Goal: Transaction & Acquisition: Download file/media

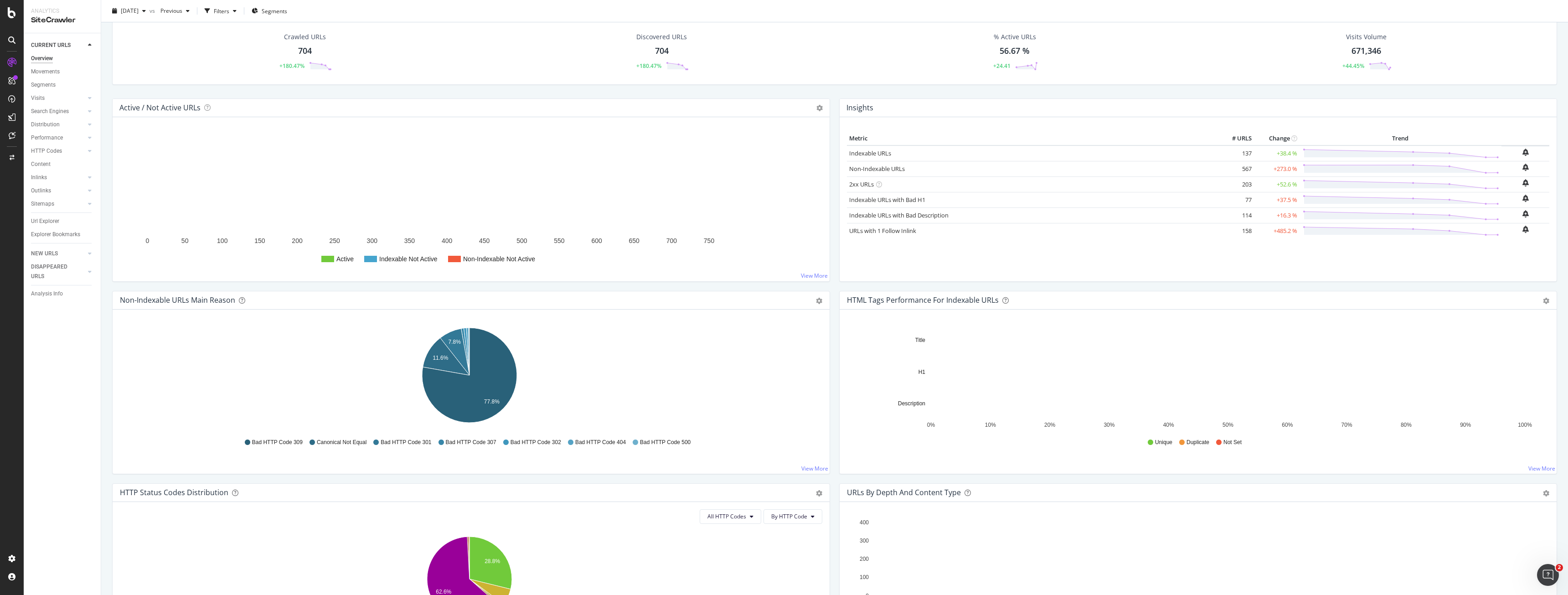
scroll to position [28, 0]
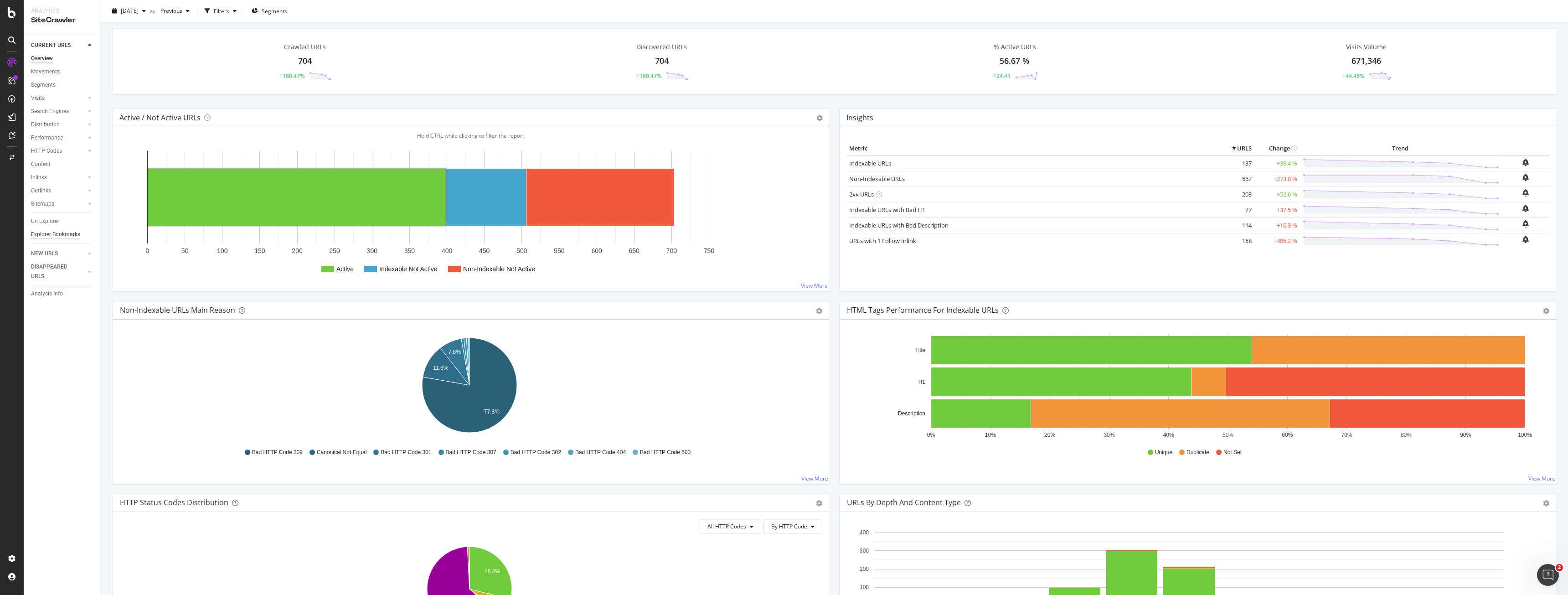
click at [62, 233] on div "Explorer Bookmarks" at bounding box center [56, 234] width 50 height 10
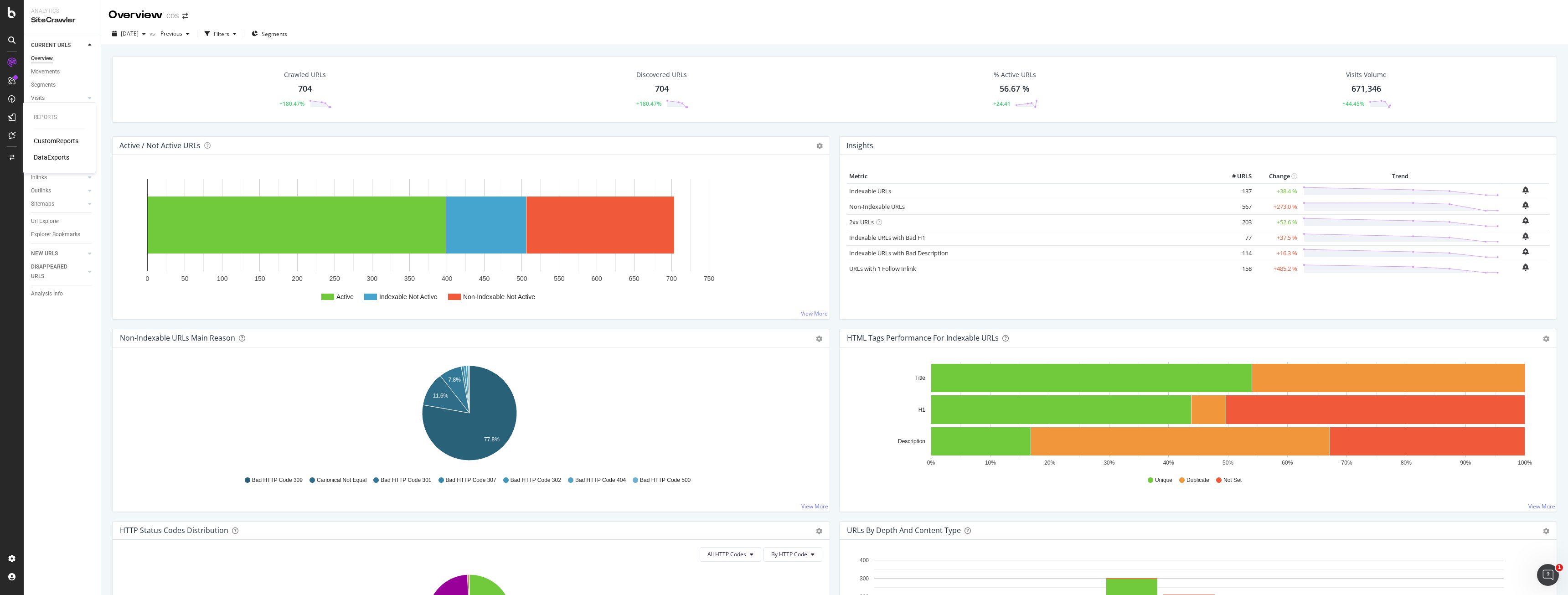
click at [56, 159] on div "DataExports" at bounding box center [52, 157] width 36 height 9
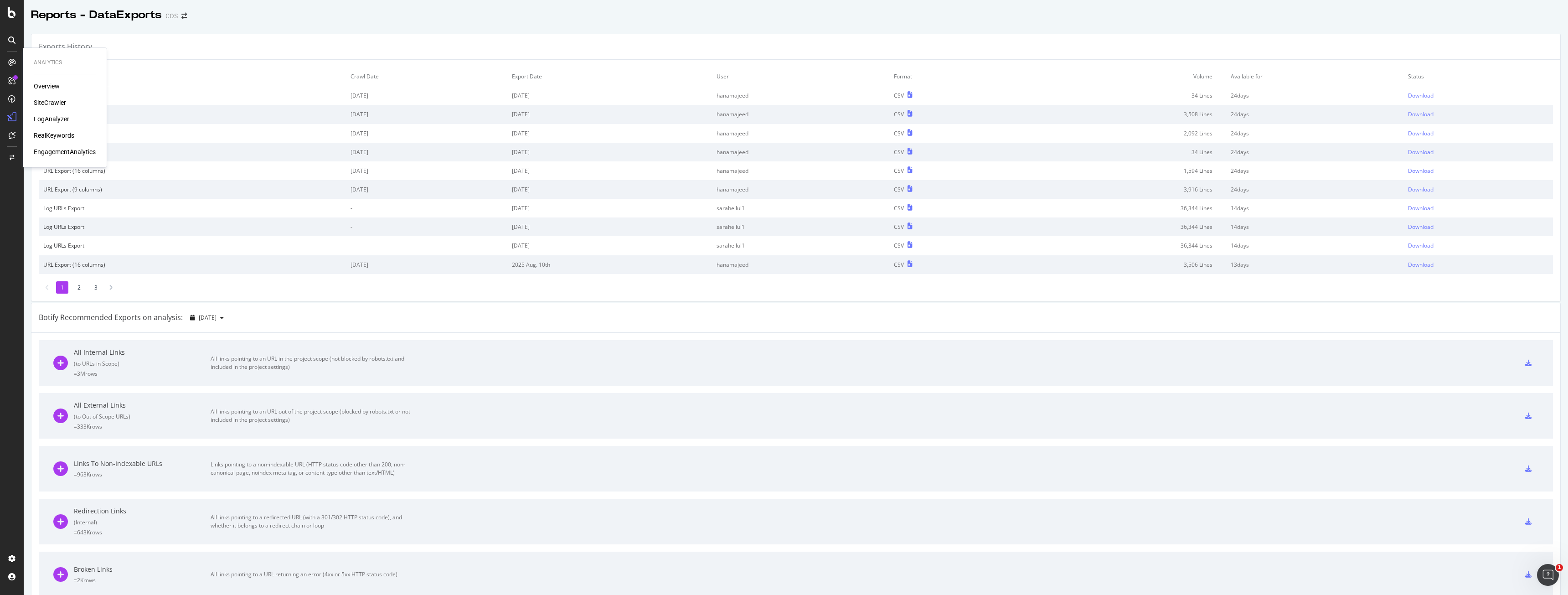
click at [62, 100] on div "SiteCrawler" at bounding box center [50, 102] width 33 height 9
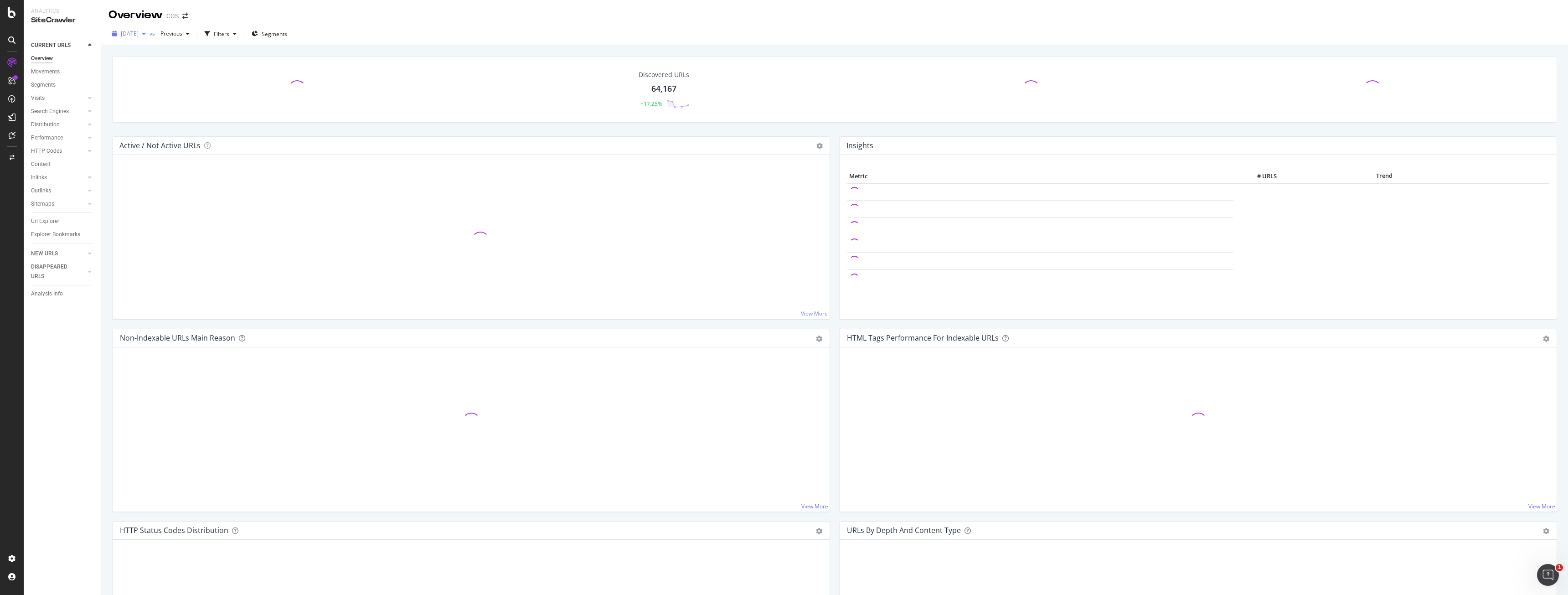
click at [139, 30] on span "[DATE]" at bounding box center [130, 34] width 18 height 8
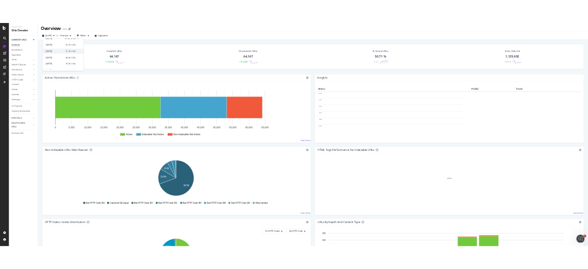
scroll to position [26, 0]
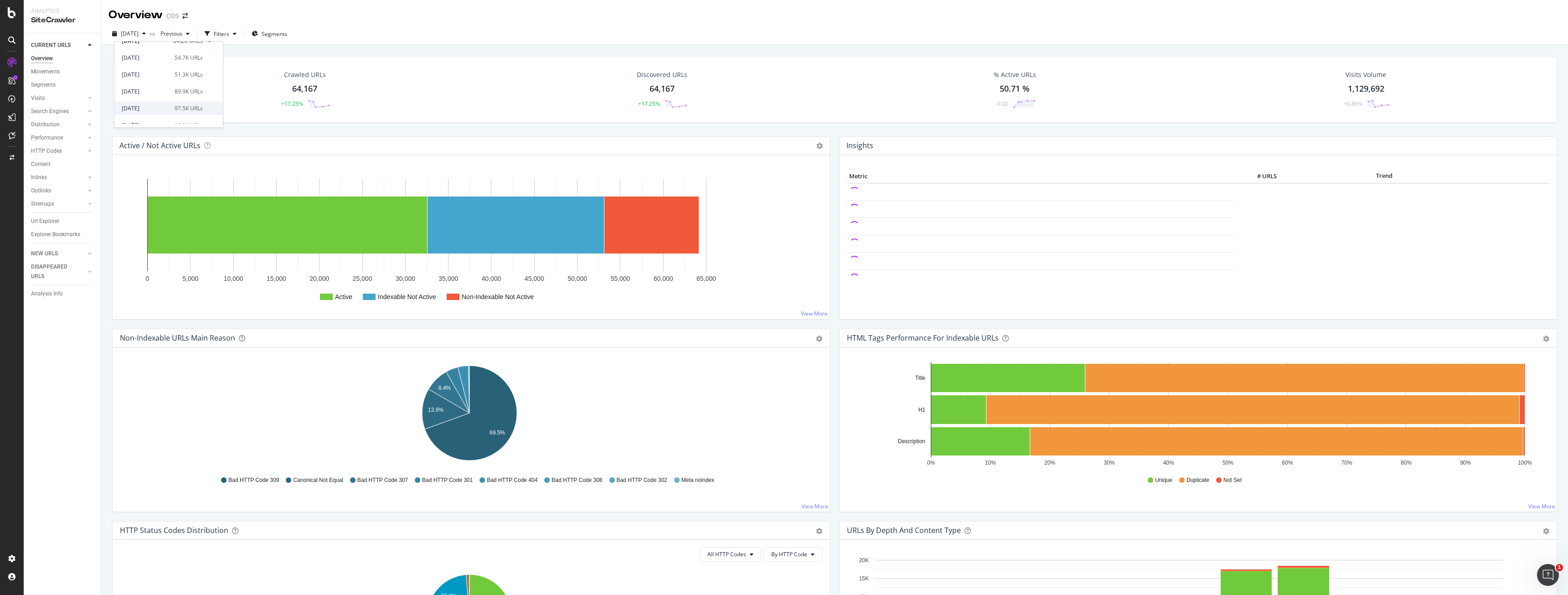
click at [166, 105] on div "[DATE]" at bounding box center [146, 108] width 48 height 8
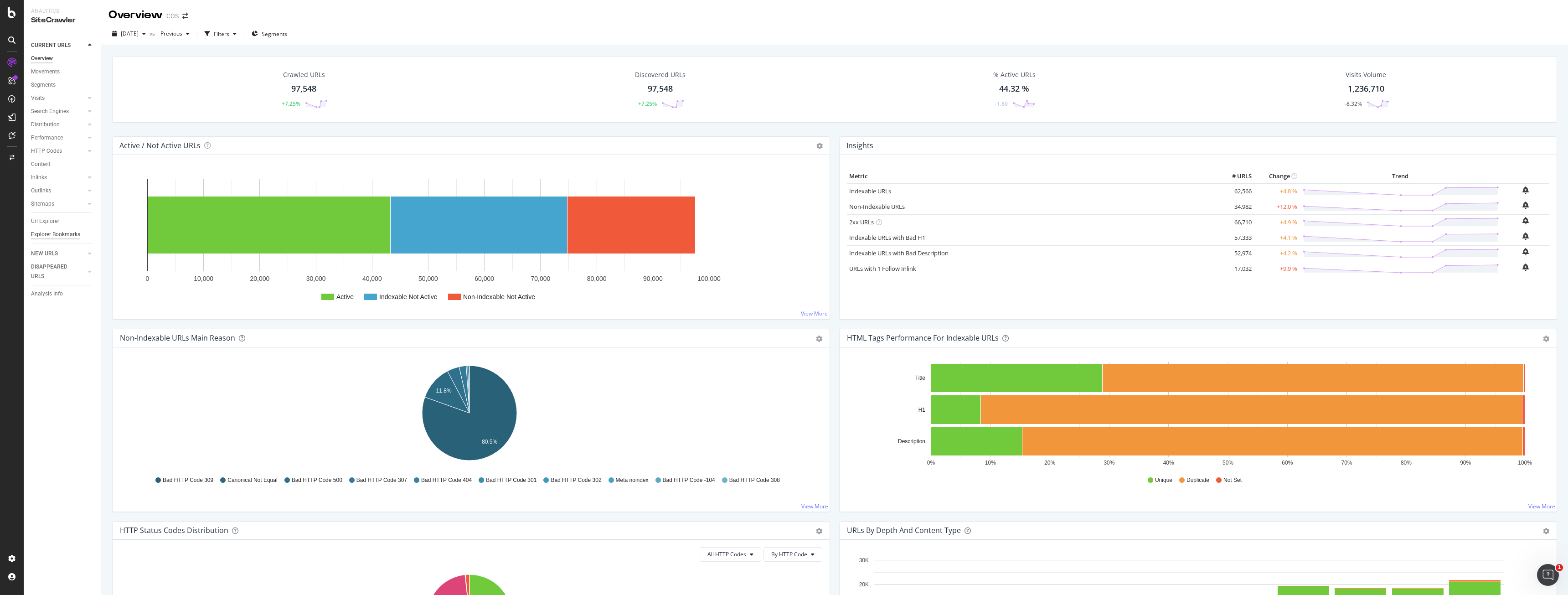
click at [72, 230] on div "Explorer Bookmarks" at bounding box center [56, 234] width 50 height 10
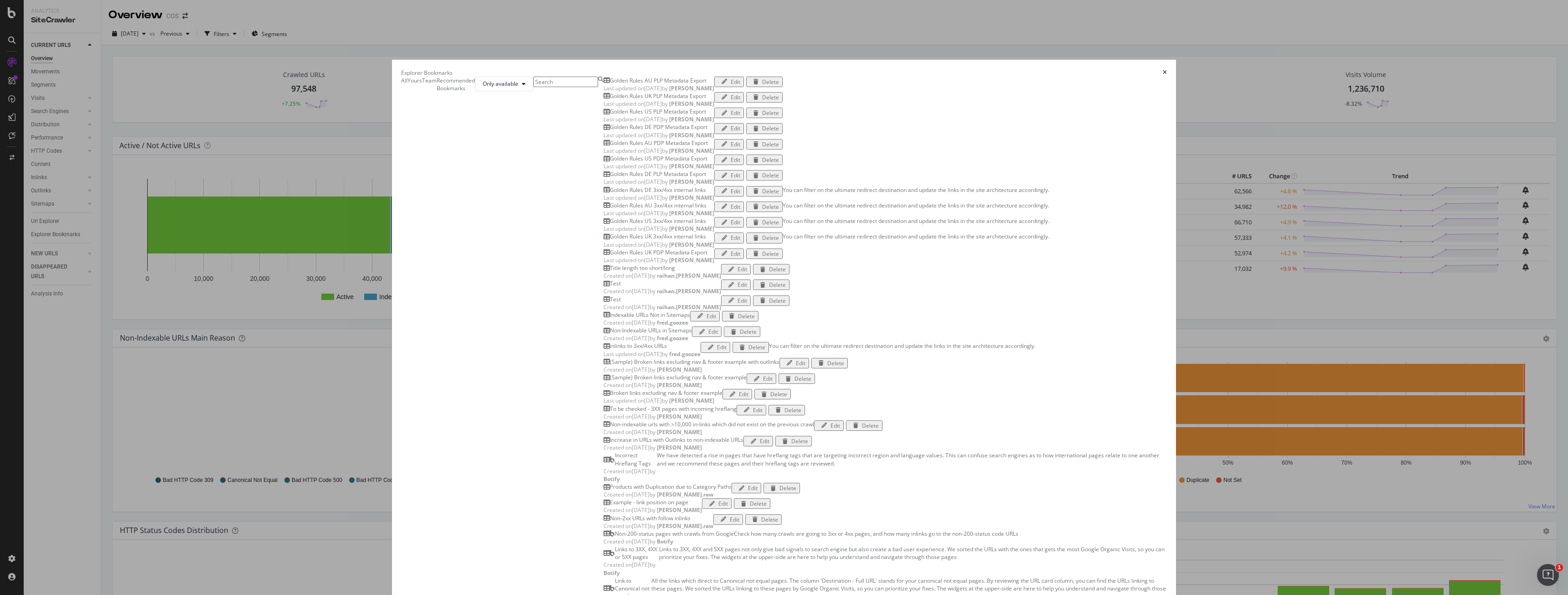
click at [669, 232] on b "[PERSON_NAME]" at bounding box center [691, 228] width 45 height 8
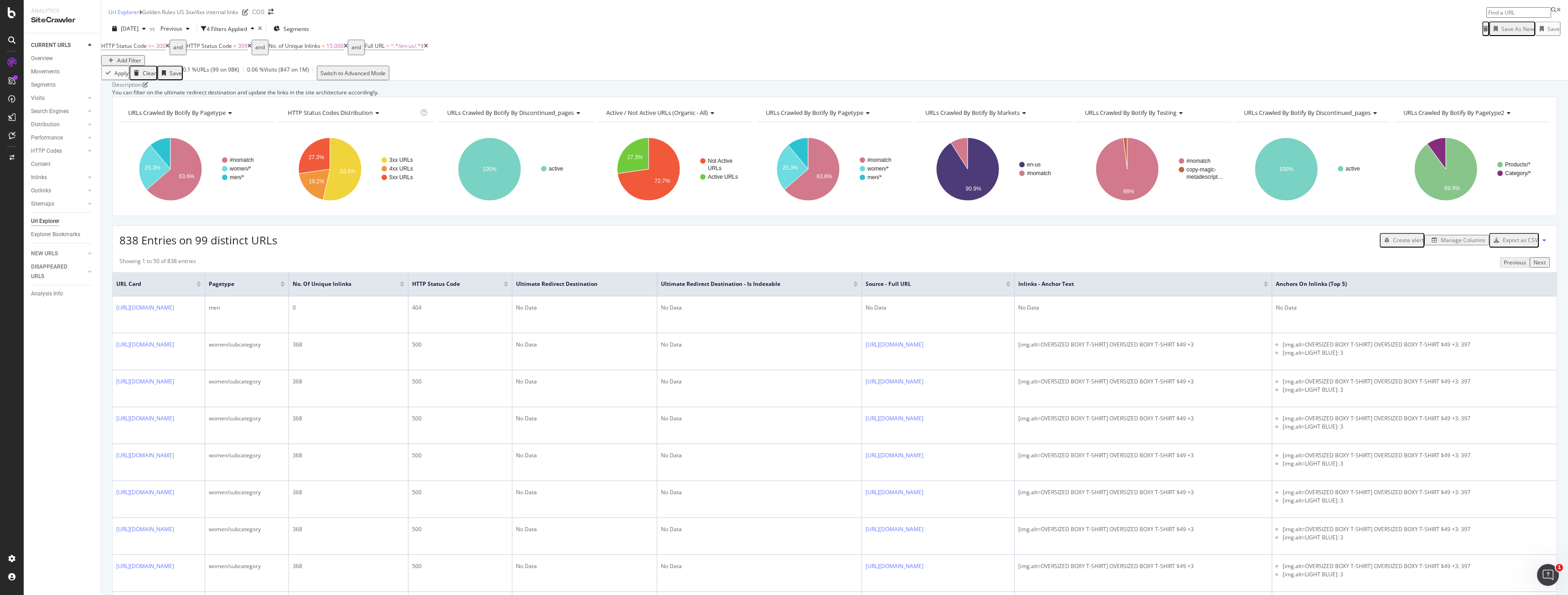
click at [1511, 244] on div "Export as CSV" at bounding box center [1520, 240] width 35 height 8
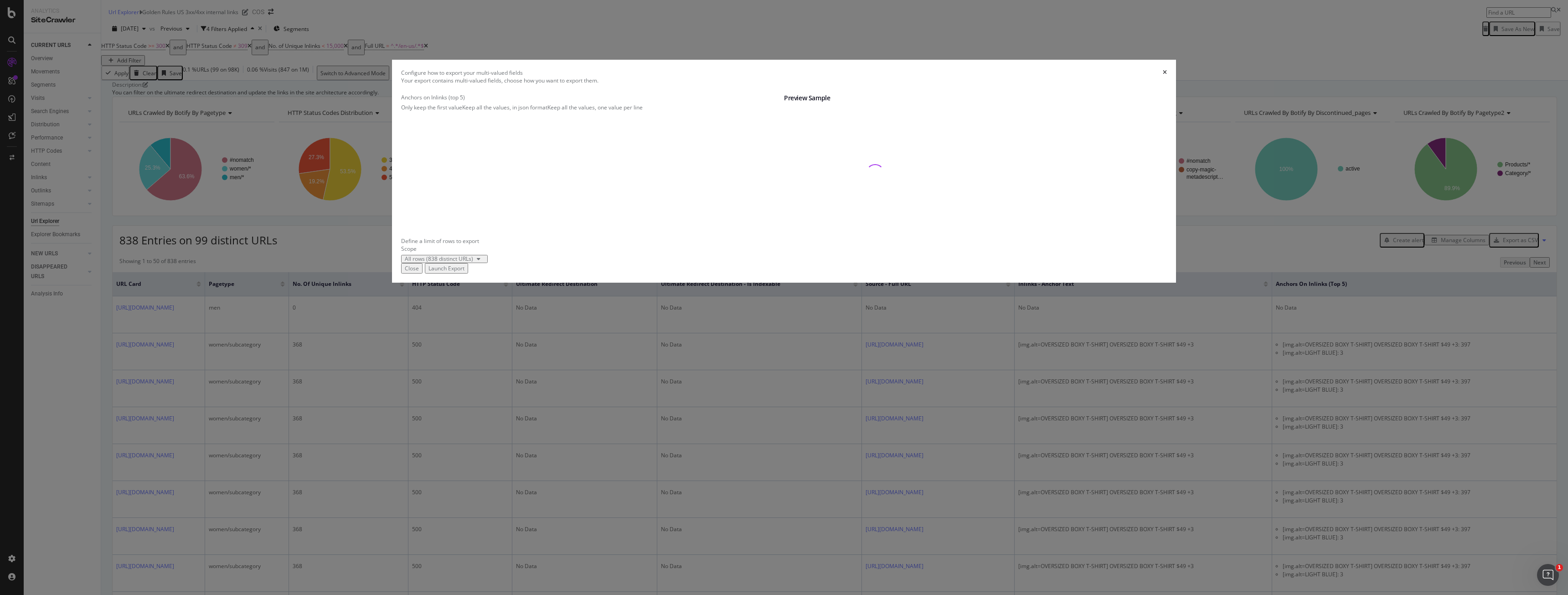
click at [465, 272] on div "Launch Export" at bounding box center [447, 268] width 36 height 8
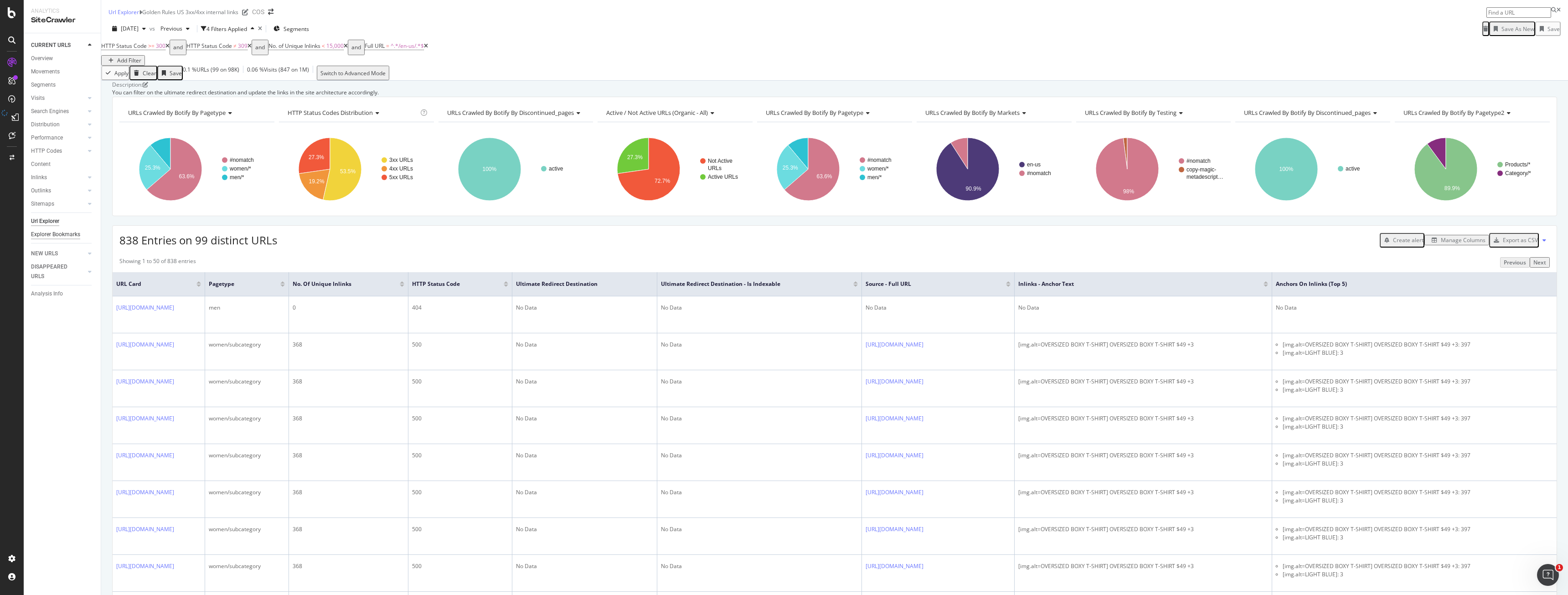
click at [46, 235] on div "Explorer Bookmarks" at bounding box center [56, 234] width 50 height 10
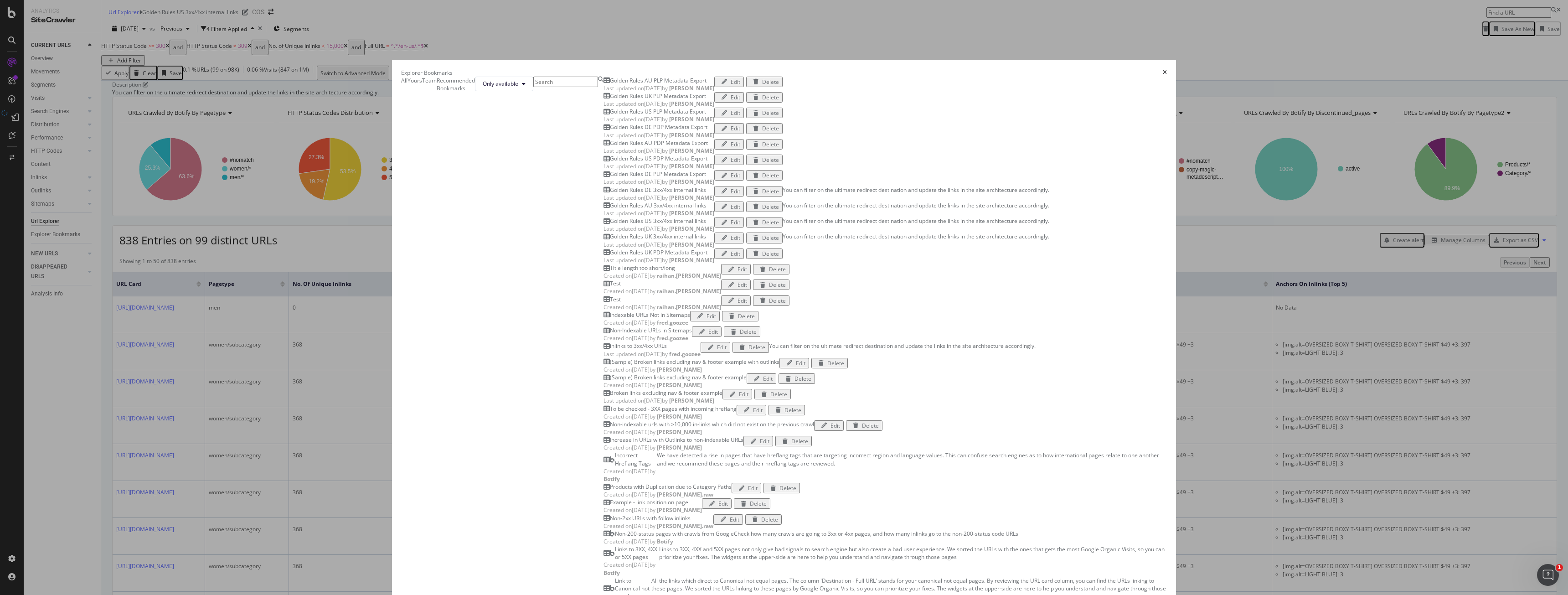
click at [616, 115] on div "Golden Rules US PLP Metadata Export" at bounding box center [657, 111] width 96 height 8
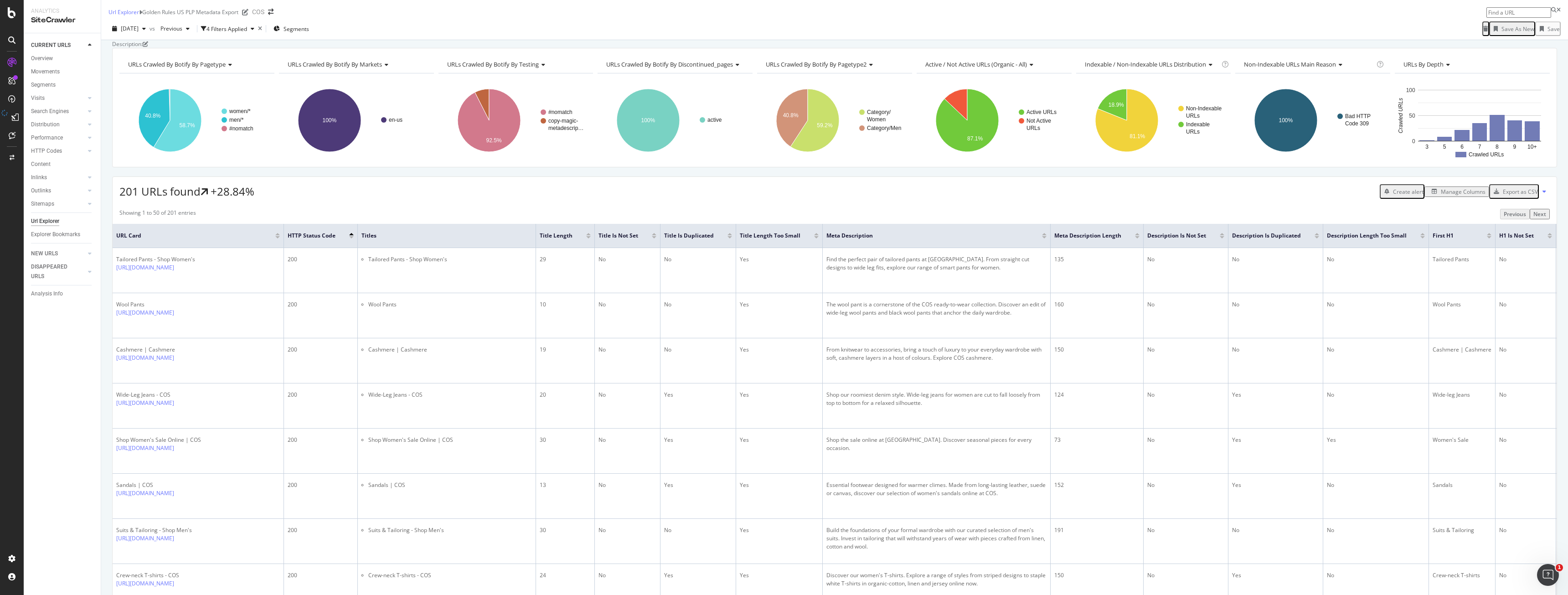
drag, startPoint x: 1525, startPoint y: 226, endPoint x: 1285, endPoint y: 220, distance: 240.1
click at [1285, 200] on div "201 URLs found +28.84% Create alert Manage Columns Export as CSV" at bounding box center [834, 188] width 1444 height 22
click at [1505, 196] on div "Export as CSV" at bounding box center [1520, 192] width 35 height 8
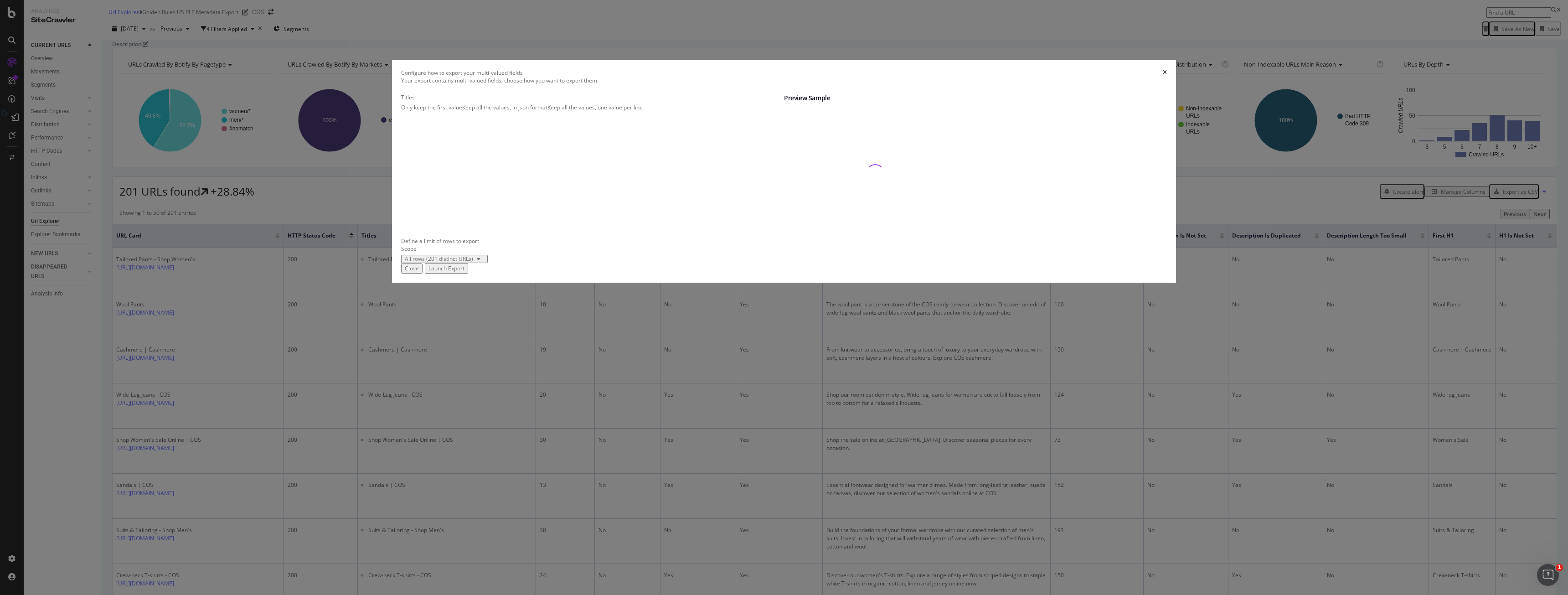
click at [465, 272] on div "Launch Export" at bounding box center [447, 268] width 36 height 8
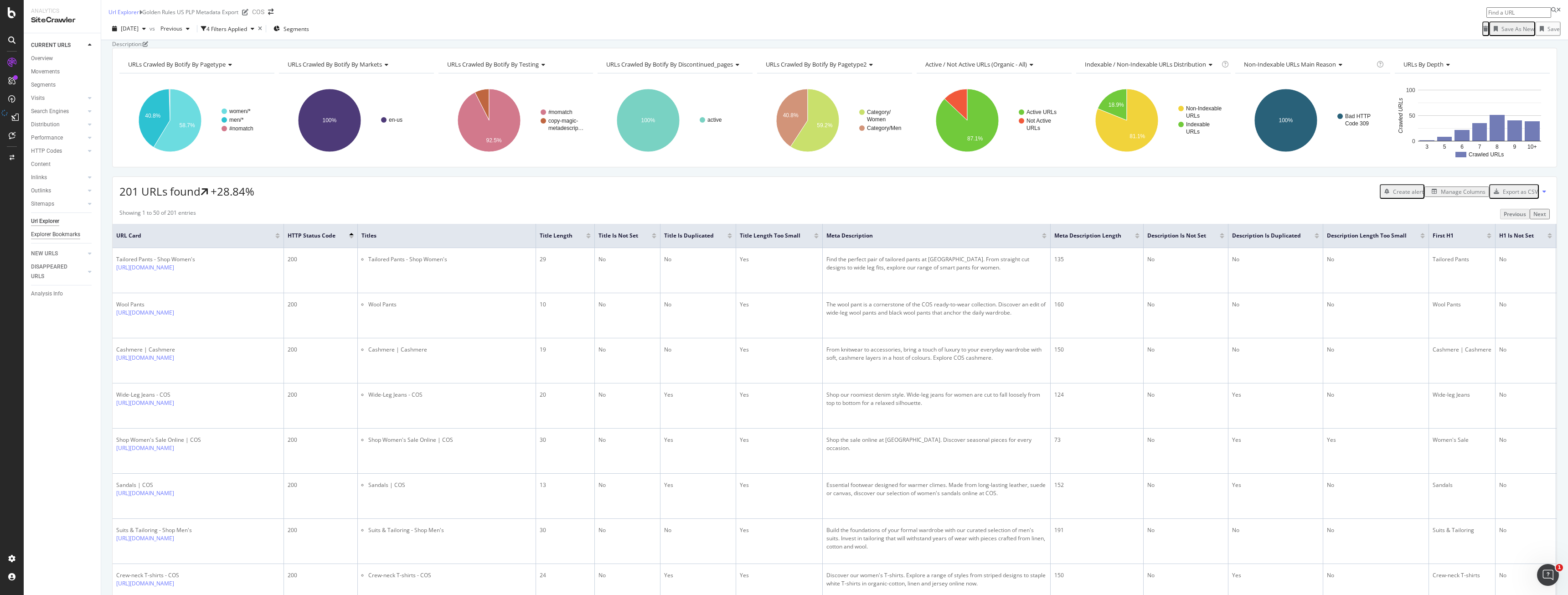
click at [63, 230] on div "Explorer Bookmarks" at bounding box center [56, 234] width 50 height 10
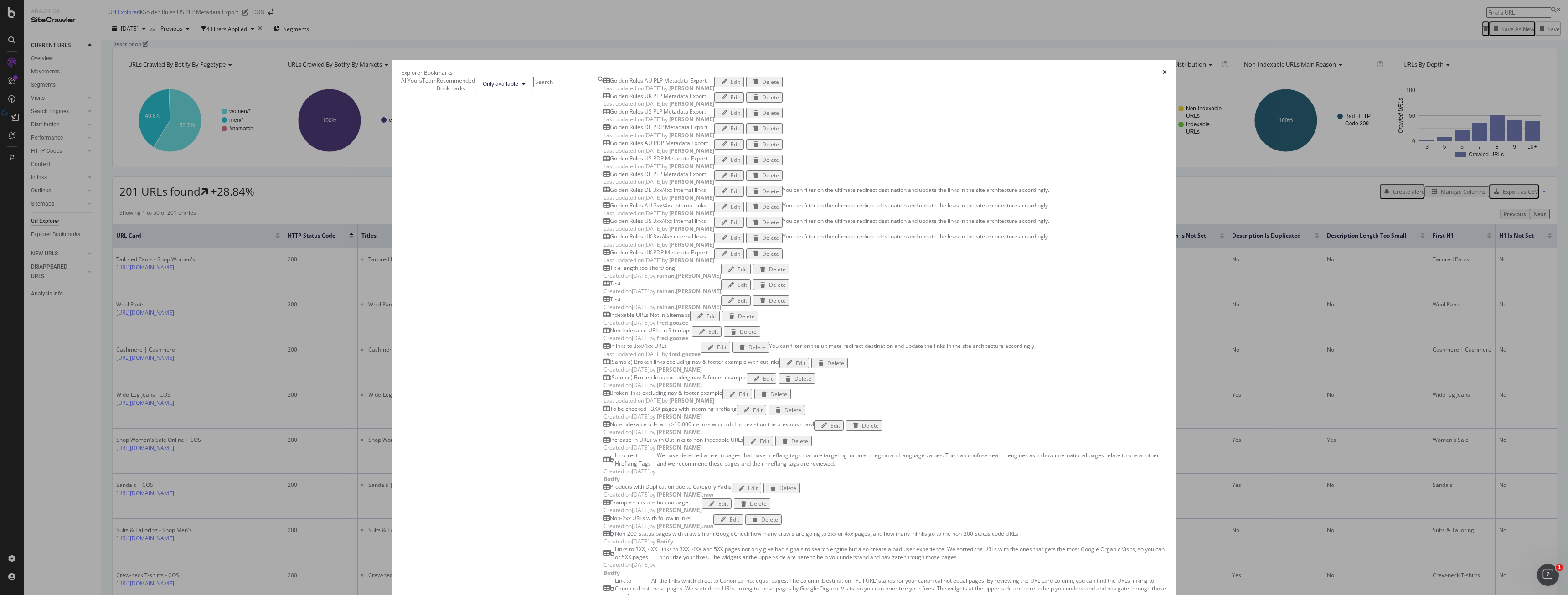
click at [617, 162] on div "Golden Rules US PDP Metadata Export" at bounding box center [658, 159] width 97 height 8
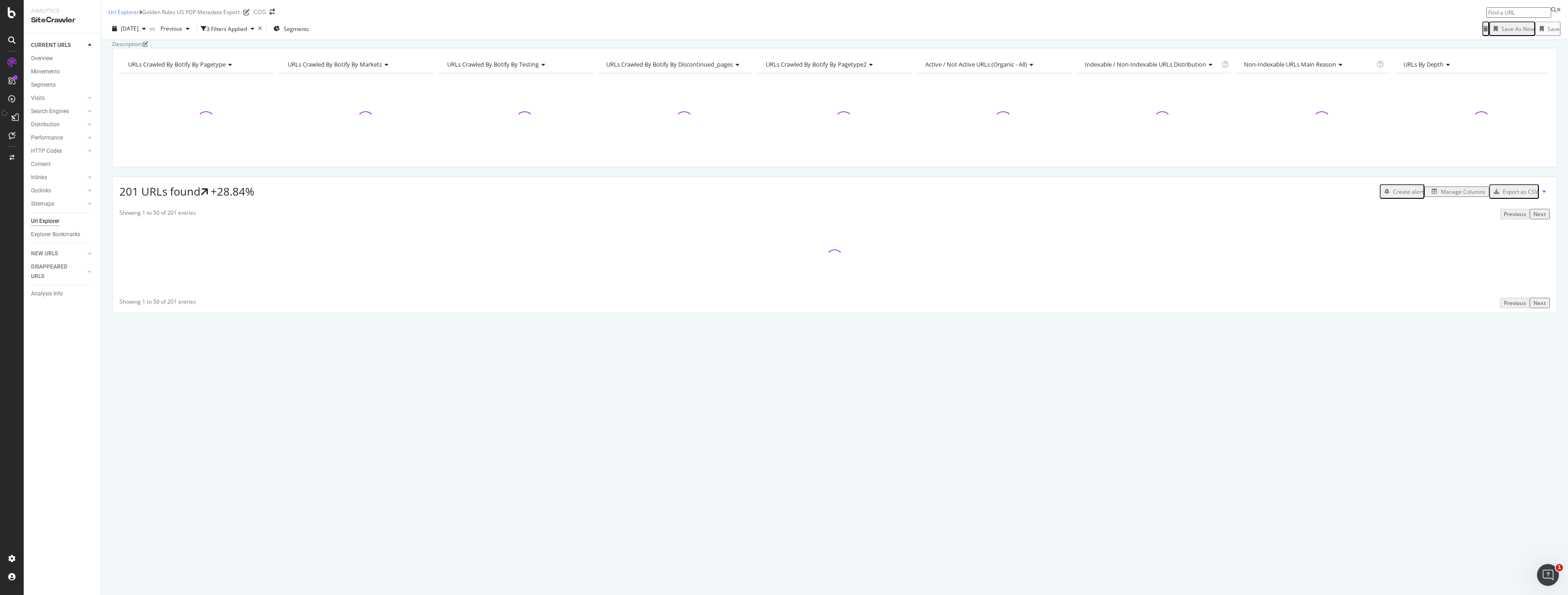
click at [1517, 196] on div "Export as CSV" at bounding box center [1520, 192] width 35 height 8
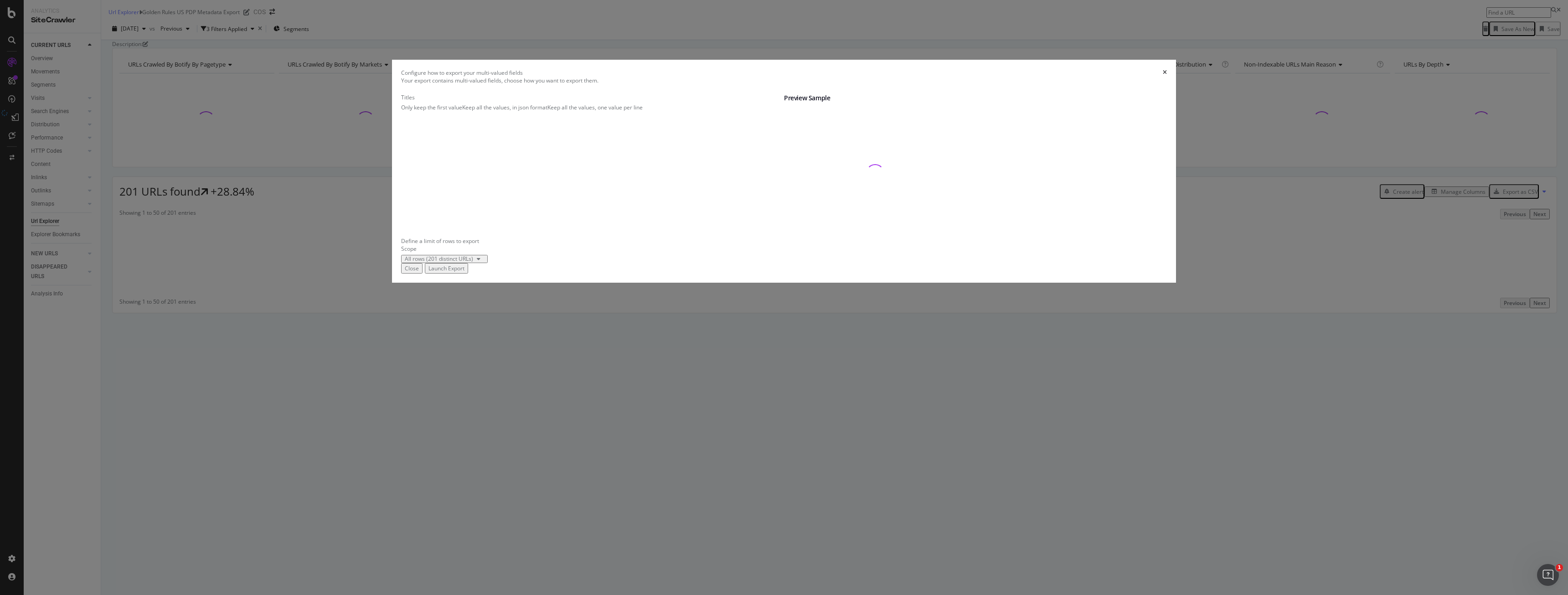
click at [465, 272] on div "Launch Export" at bounding box center [447, 268] width 36 height 8
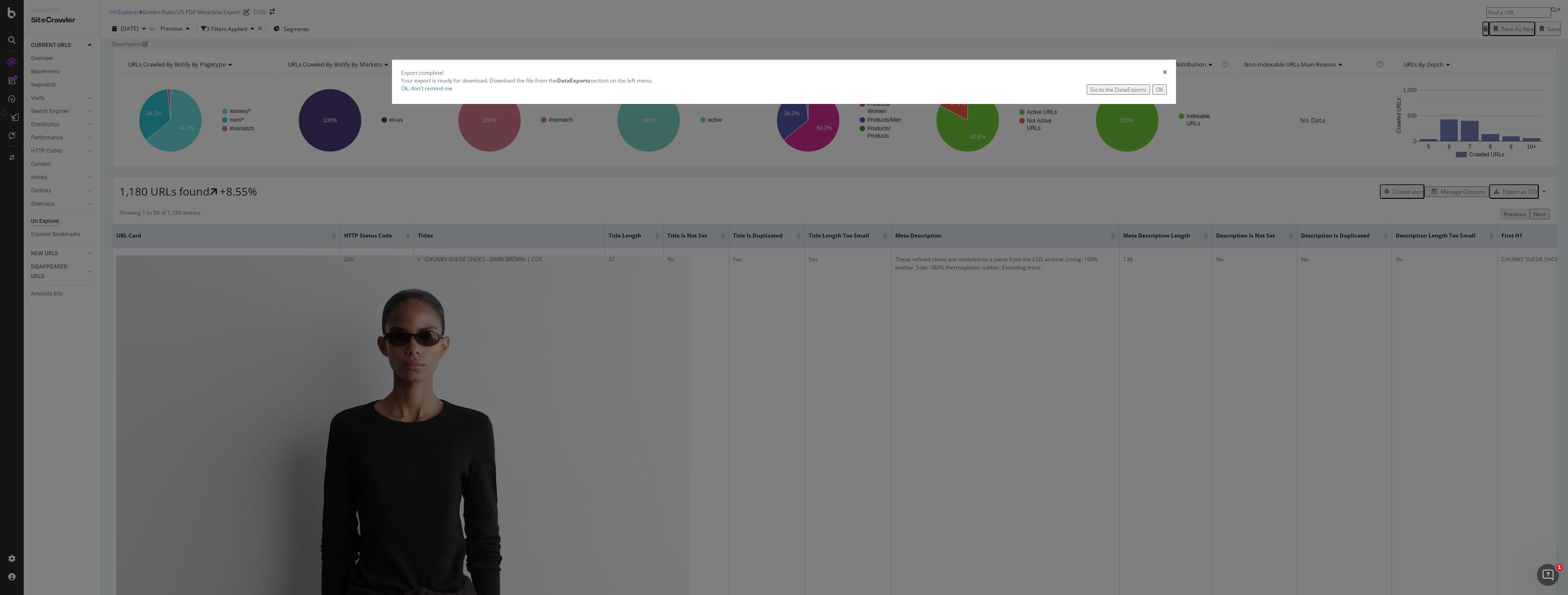
click at [1090, 93] on div "Go to the DataExports" at bounding box center [1118, 89] width 56 height 8
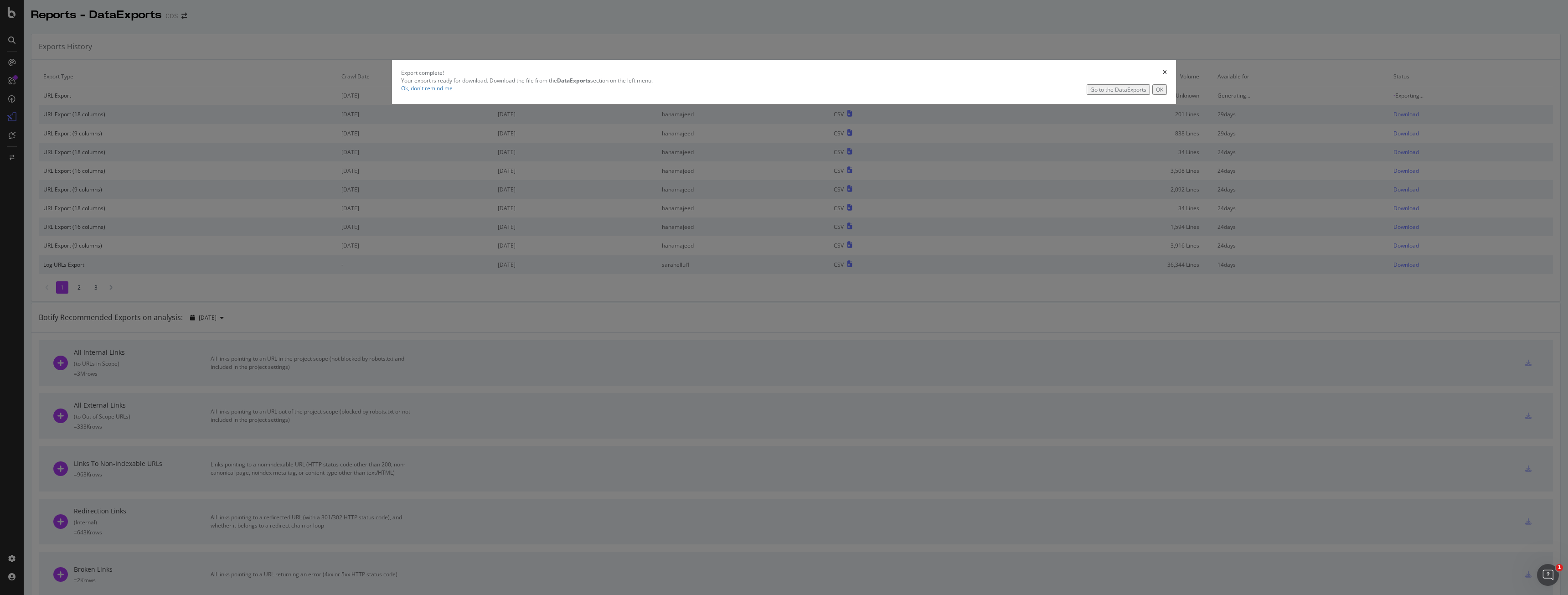
click at [1156, 93] on div "OK" at bounding box center [1159, 89] width 7 height 8
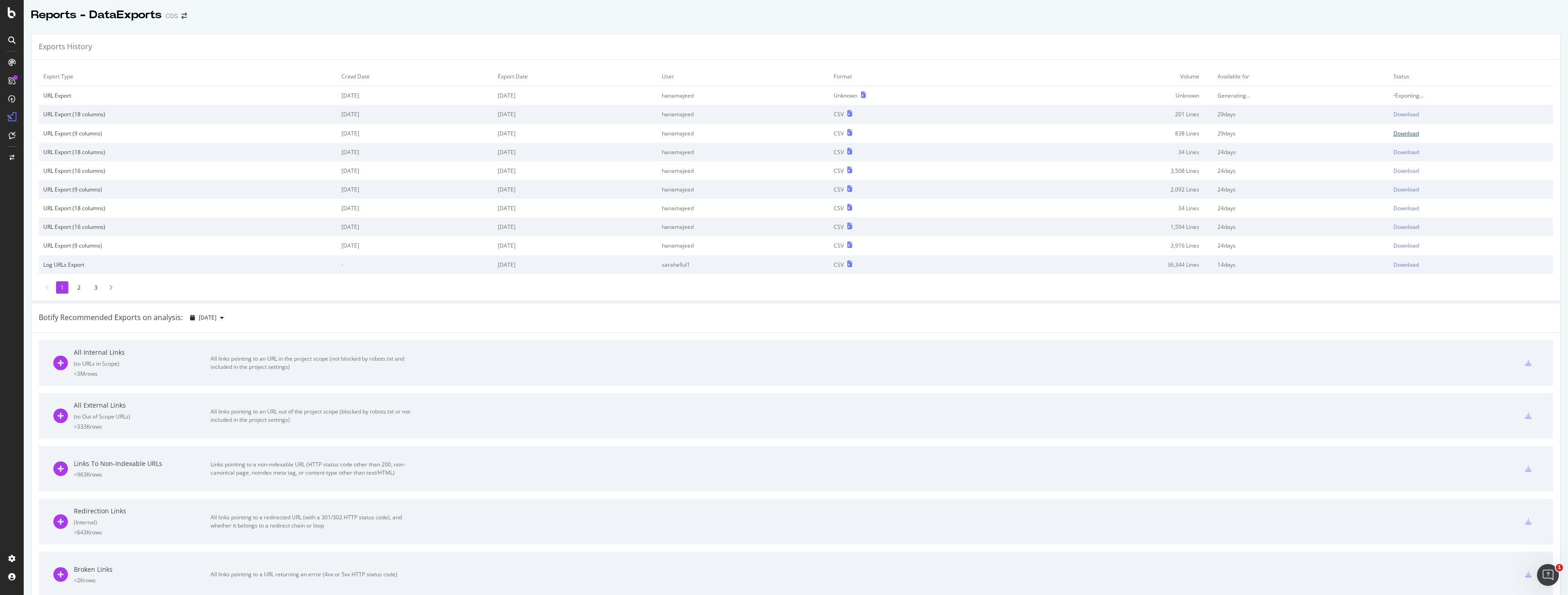
click at [1394, 137] on div "Download" at bounding box center [1407, 133] width 26 height 8
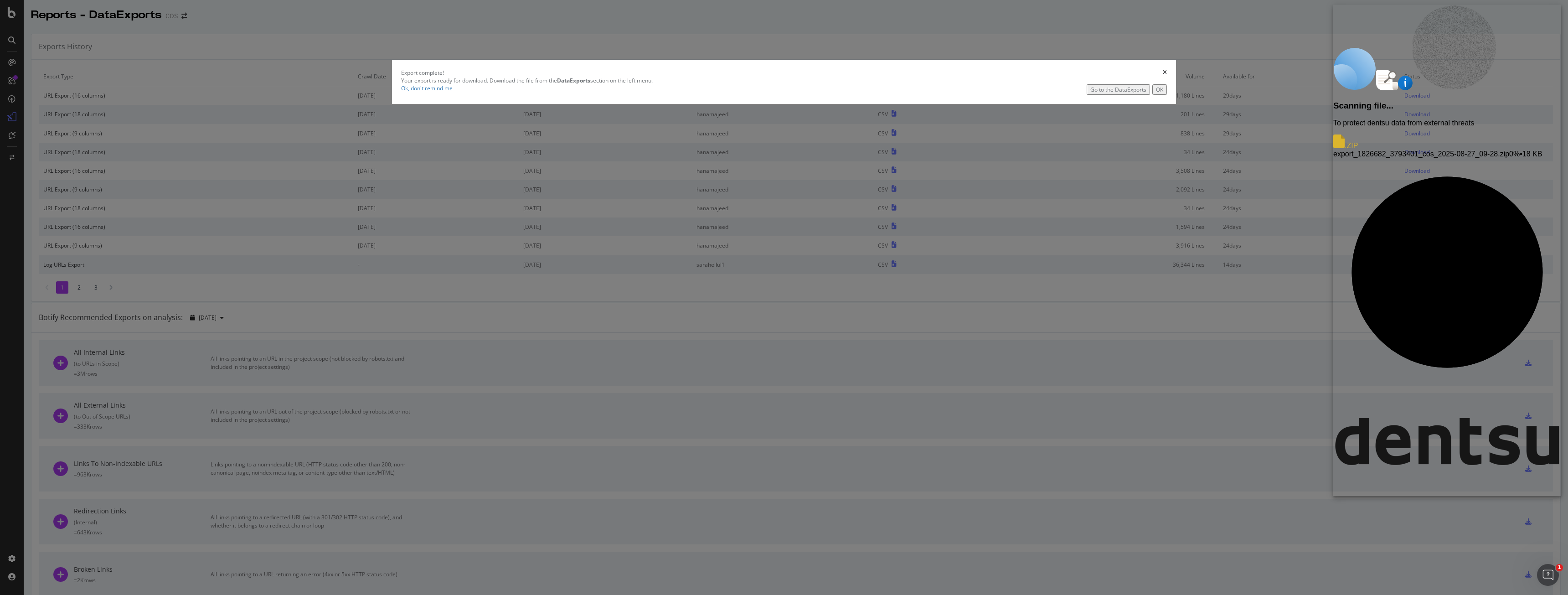
click at [1156, 93] on div "OK" at bounding box center [1159, 89] width 7 height 8
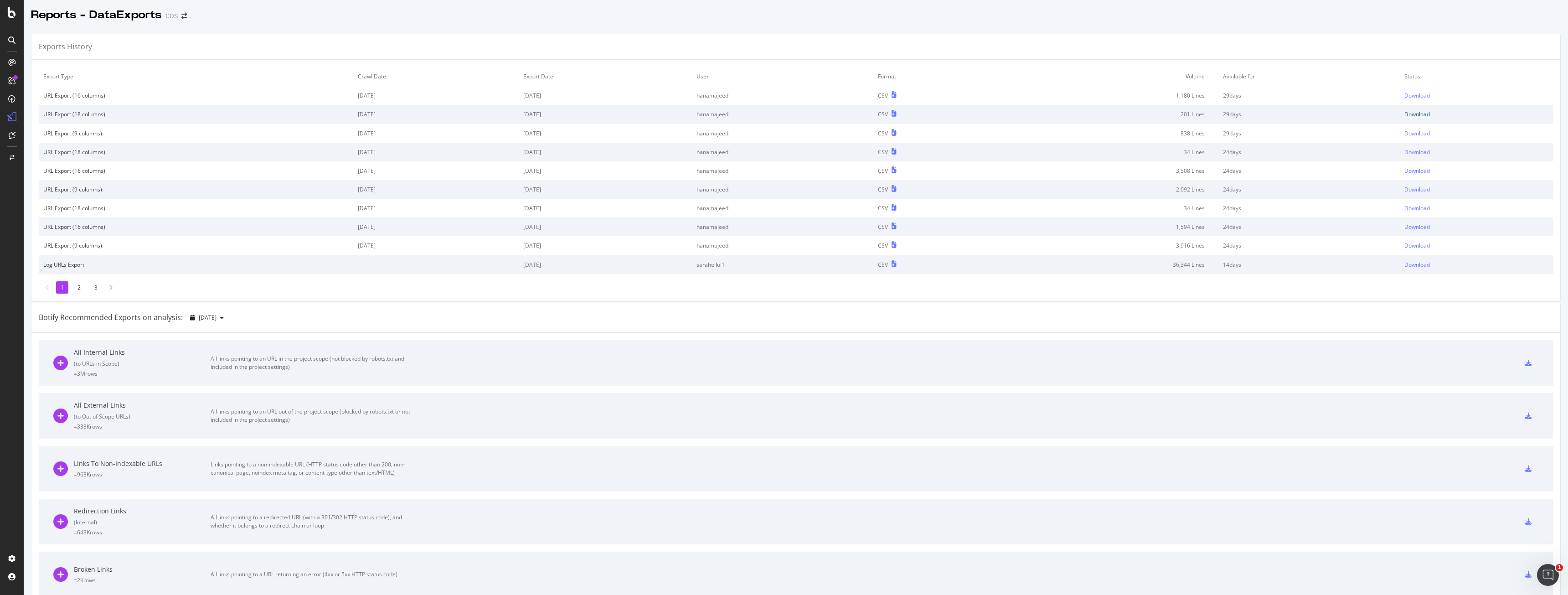
click at [1408, 116] on div "Download" at bounding box center [1418, 114] width 26 height 8
click at [1411, 96] on div "Download" at bounding box center [1418, 95] width 26 height 8
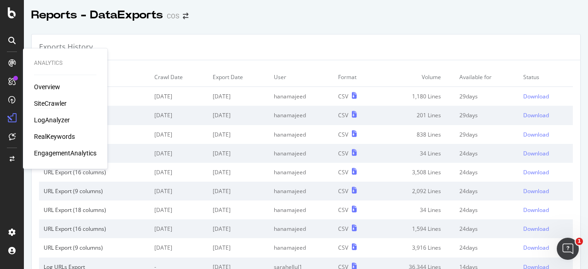
click at [53, 103] on div "SiteCrawler" at bounding box center [50, 103] width 33 height 9
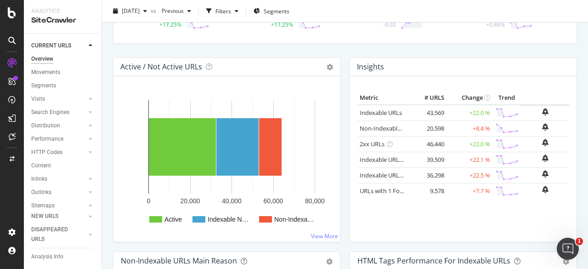
scroll to position [76, 0]
